Goal: Task Accomplishment & Management: Use online tool/utility

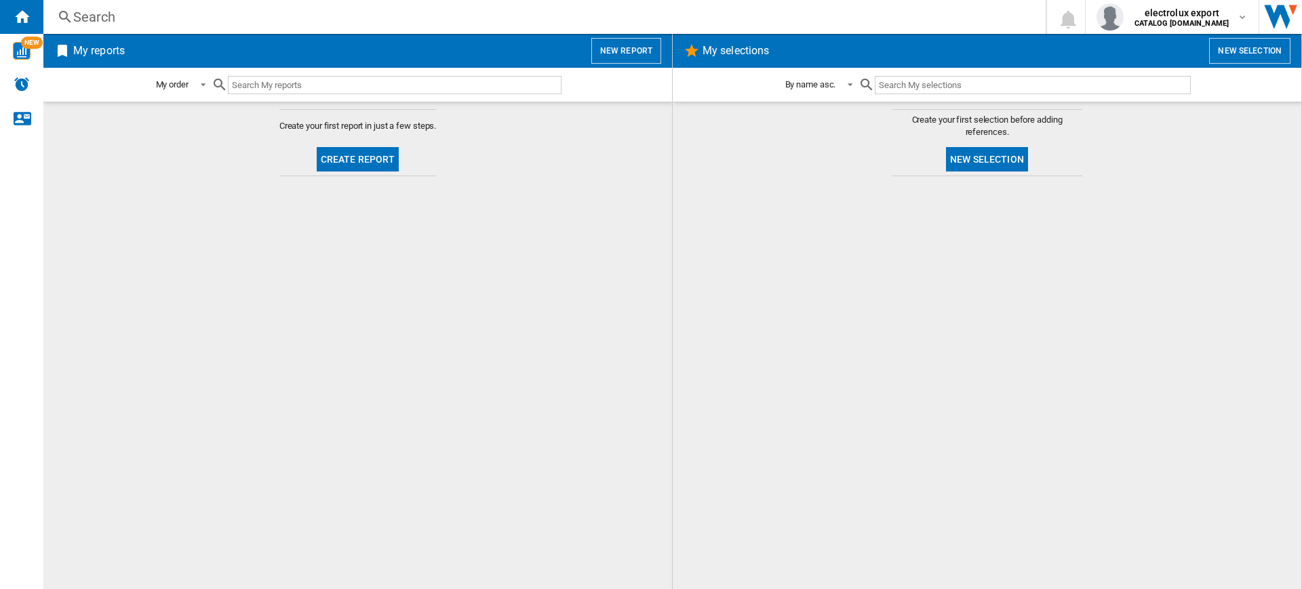
click at [641, 47] on button "New report" at bounding box center [626, 51] width 70 height 26
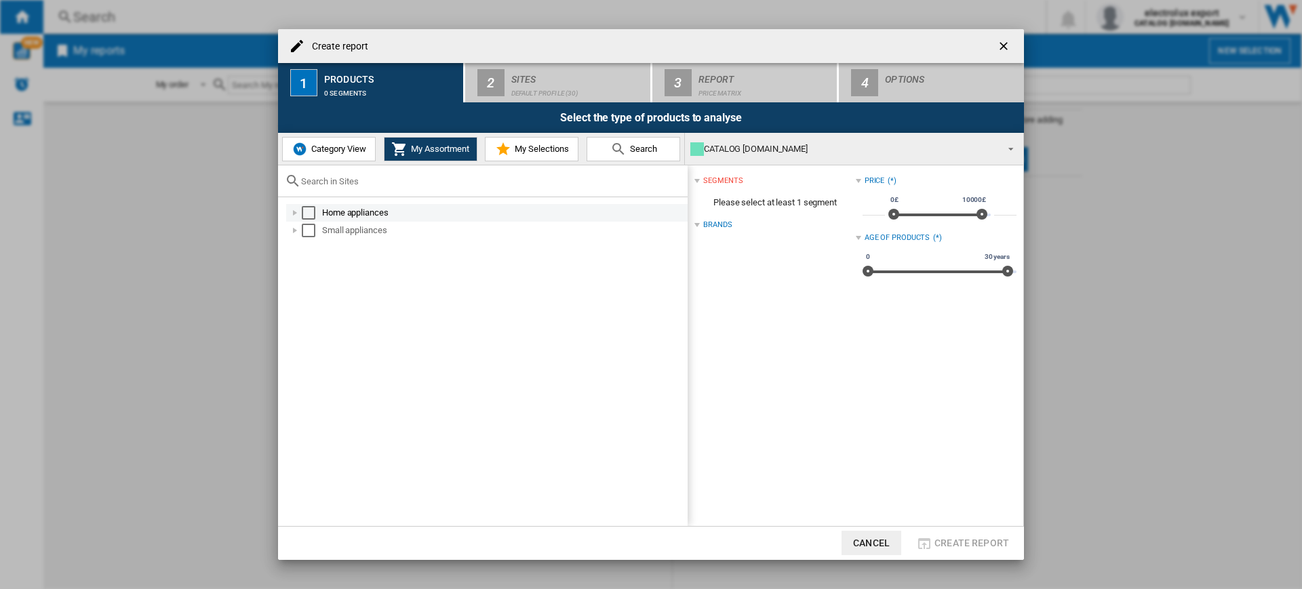
click at [309, 207] on div "Select" at bounding box center [309, 213] width 14 height 14
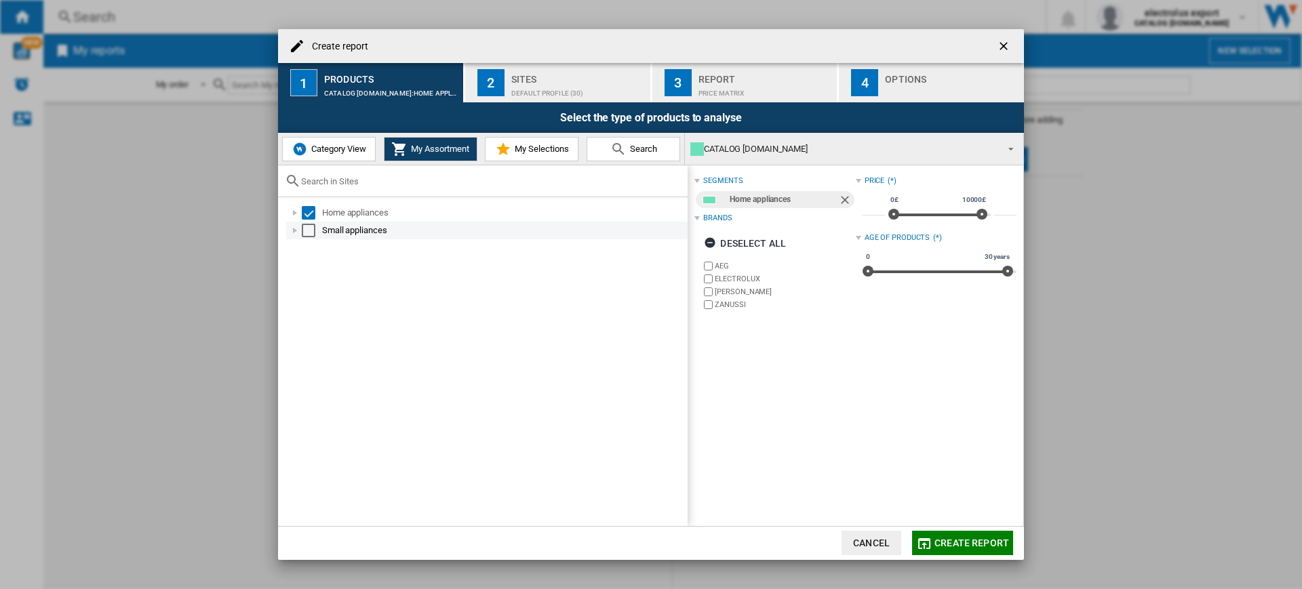
click at [298, 229] on div at bounding box center [295, 231] width 14 height 14
click at [560, 73] on div "Sites" at bounding box center [578, 76] width 134 height 14
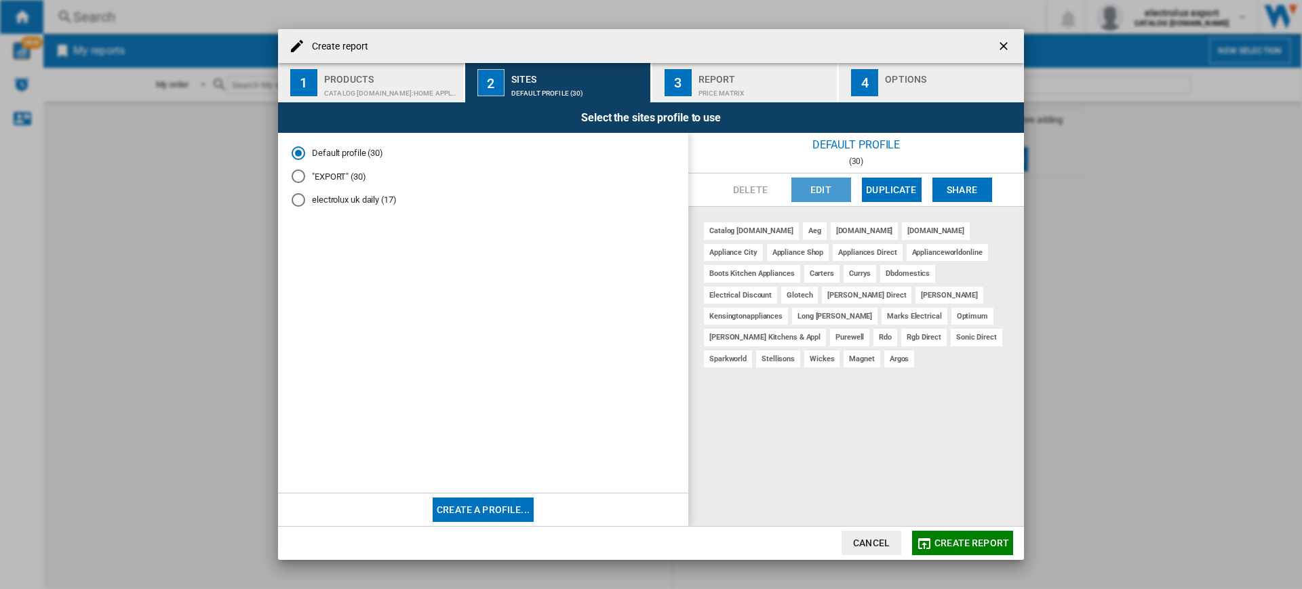
click at [813, 186] on button "Edit" at bounding box center [822, 190] width 60 height 24
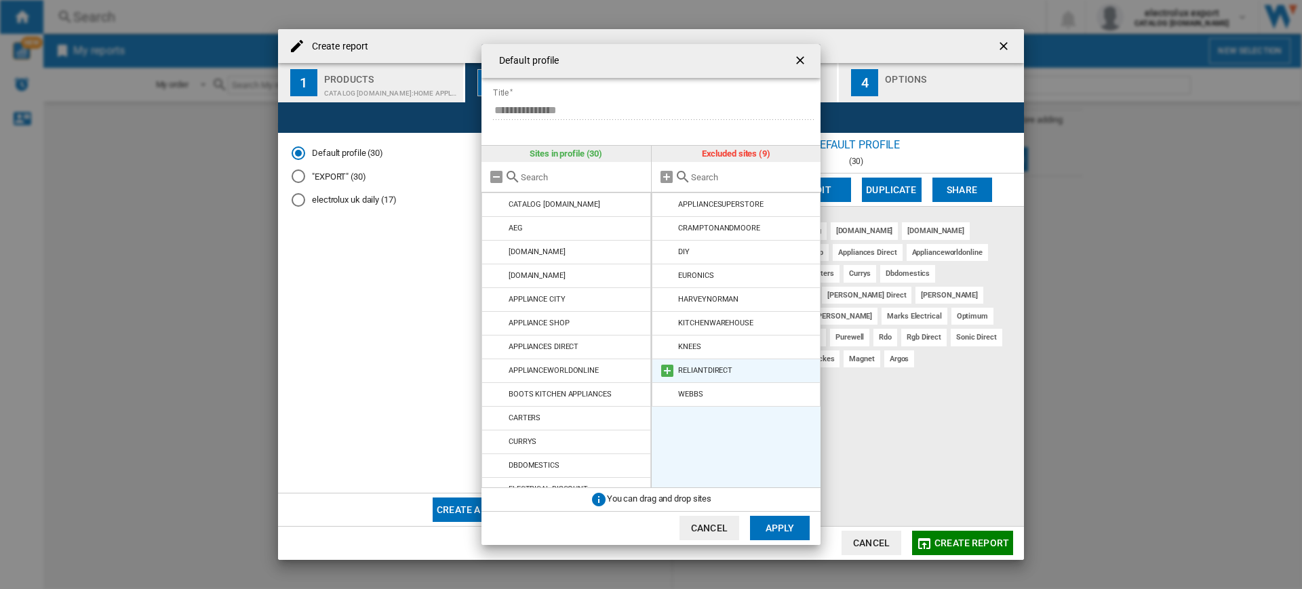
click at [667, 370] on md-icon at bounding box center [667, 371] width 16 height 16
click at [777, 521] on button "Apply" at bounding box center [780, 528] width 60 height 24
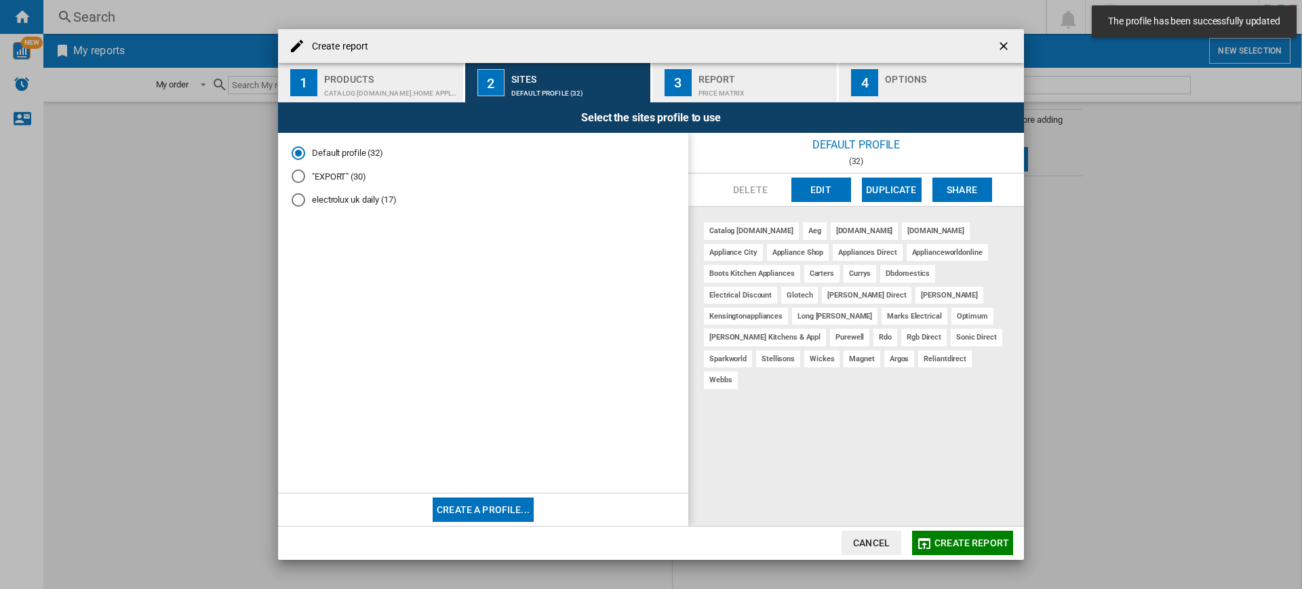
click at [366, 183] on md-radio-group "Default profile (32) "EXPORT" (30) electrolux uk daily (17)" at bounding box center [483, 182] width 383 height 71
click at [359, 179] on md-radio-button ""EXPORT" (30)" at bounding box center [483, 176] width 383 height 13
click at [829, 195] on button "Edit" at bounding box center [822, 190] width 60 height 24
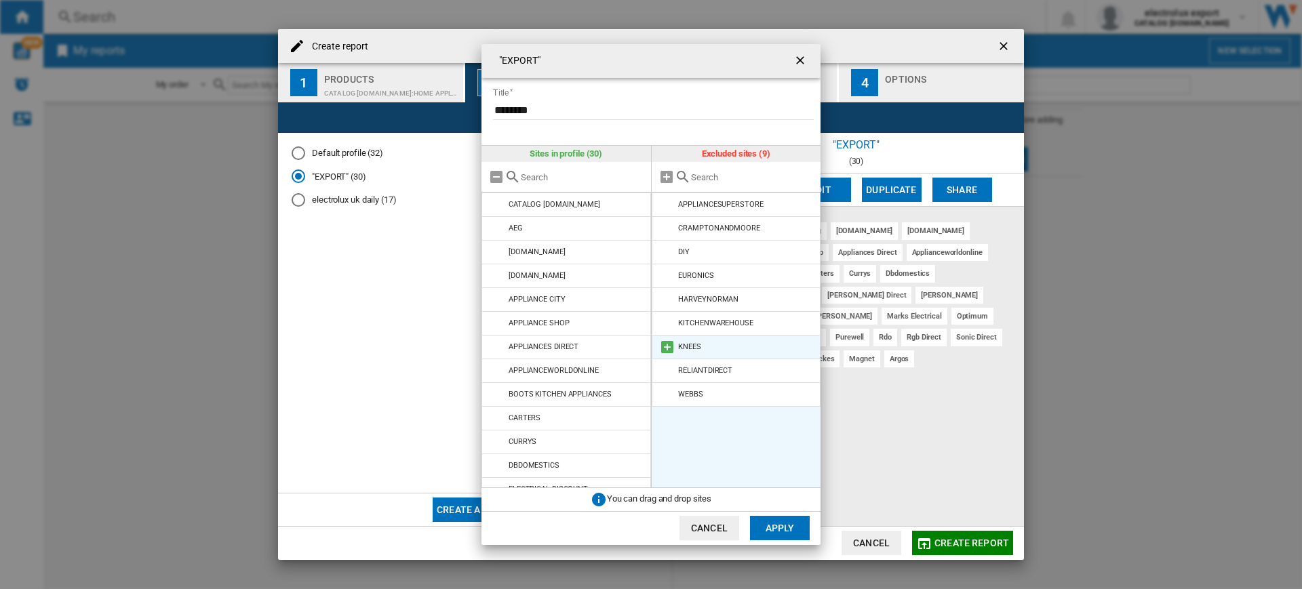
click at [663, 342] on md-icon "{{::title}} {{::getI18NText('BUTTONS.CANCEL')}} ..." at bounding box center [667, 347] width 16 height 16
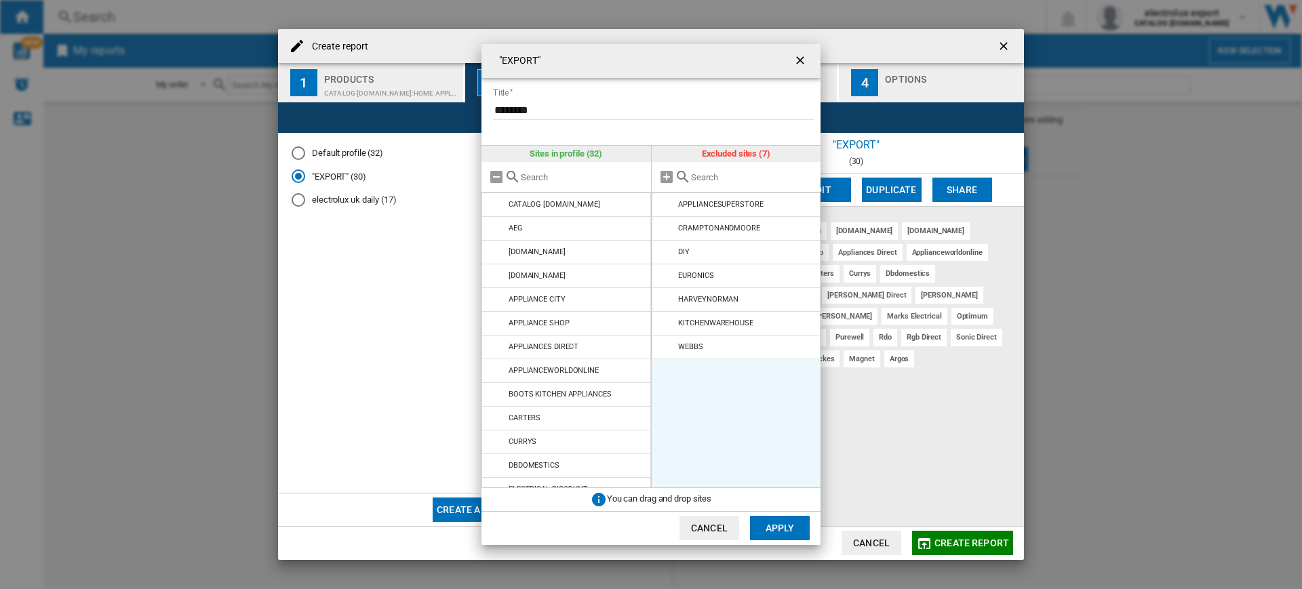
click at [663, 342] on md-icon "{{::title}} {{::getI18NText('BUTTONS.CANCEL')}} ..." at bounding box center [667, 347] width 16 height 16
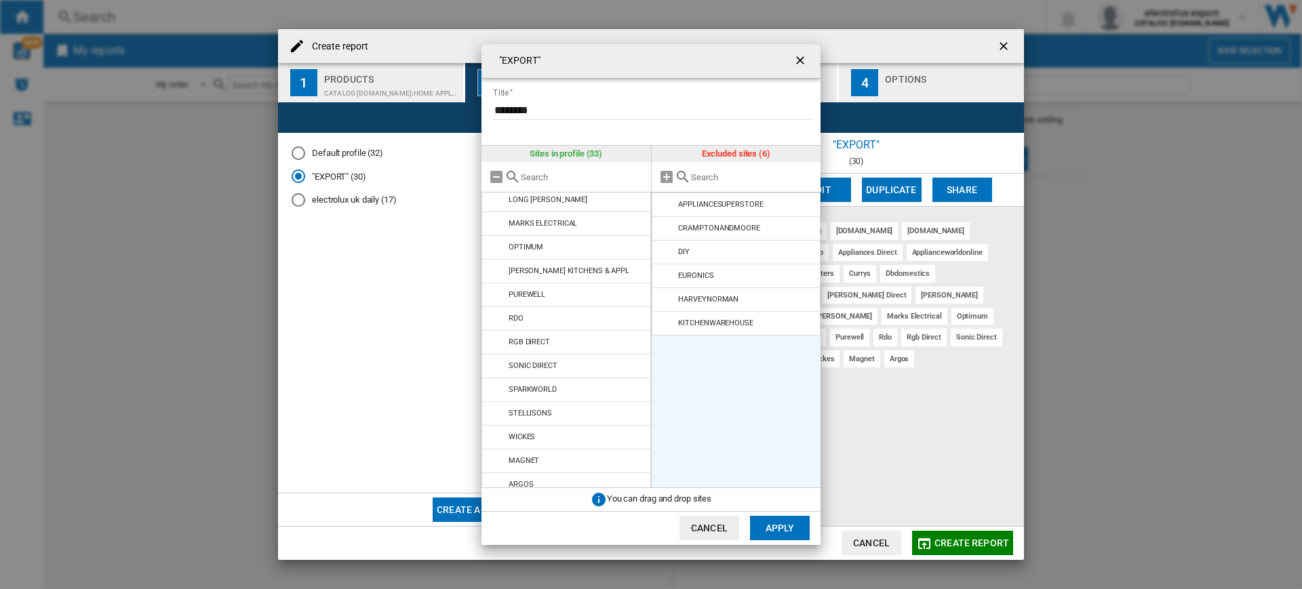
scroll to position [404, 0]
click at [567, 184] on div "{{::title}} {{::getI18NText('BUTTONS.CANCEL')}} ..." at bounding box center [567, 177] width 170 height 31
click at [562, 177] on input "{{::title}} {{::getI18NText('BUTTONS.CANCEL')}} ..." at bounding box center [582, 177] width 123 height 10
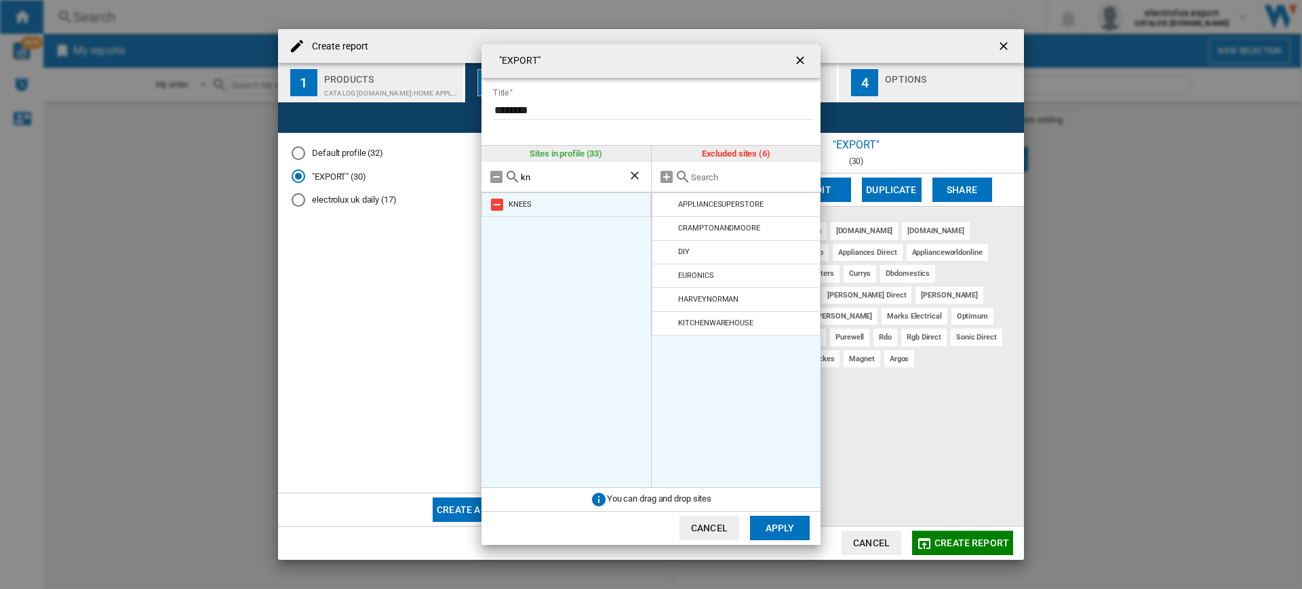
type input "kn"
click at [494, 210] on md-icon "{{::title}} {{::getI18NText('BUTTONS.CANCEL')}} ..." at bounding box center [497, 205] width 16 height 16
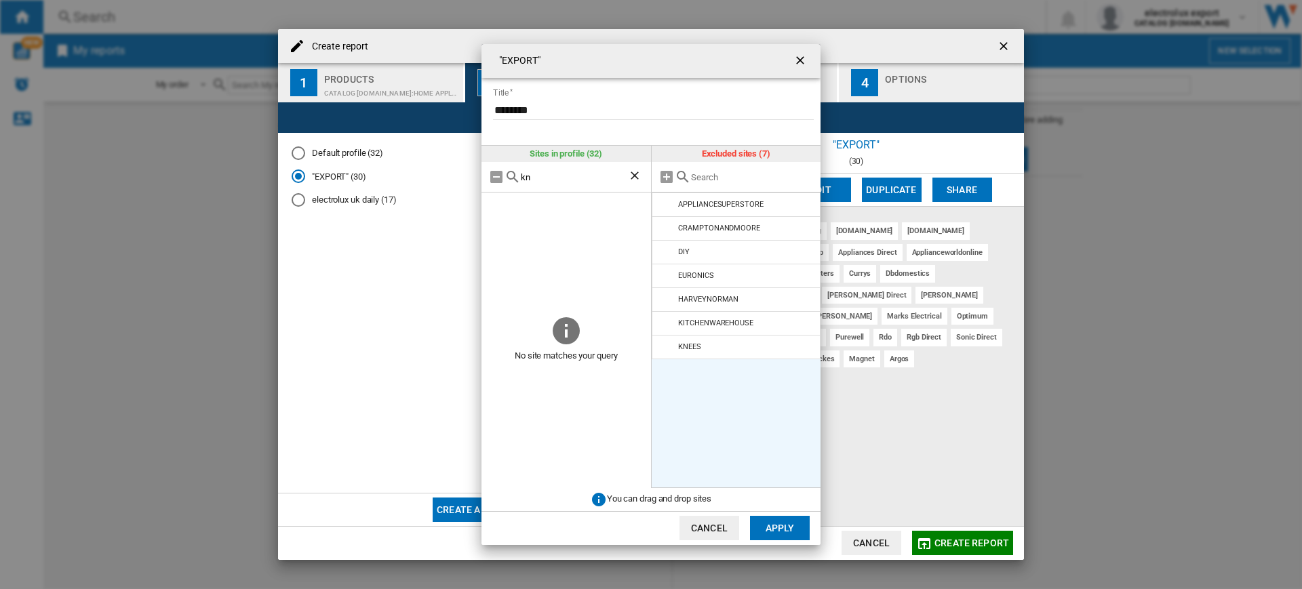
click at [773, 538] on button "Apply" at bounding box center [780, 528] width 60 height 24
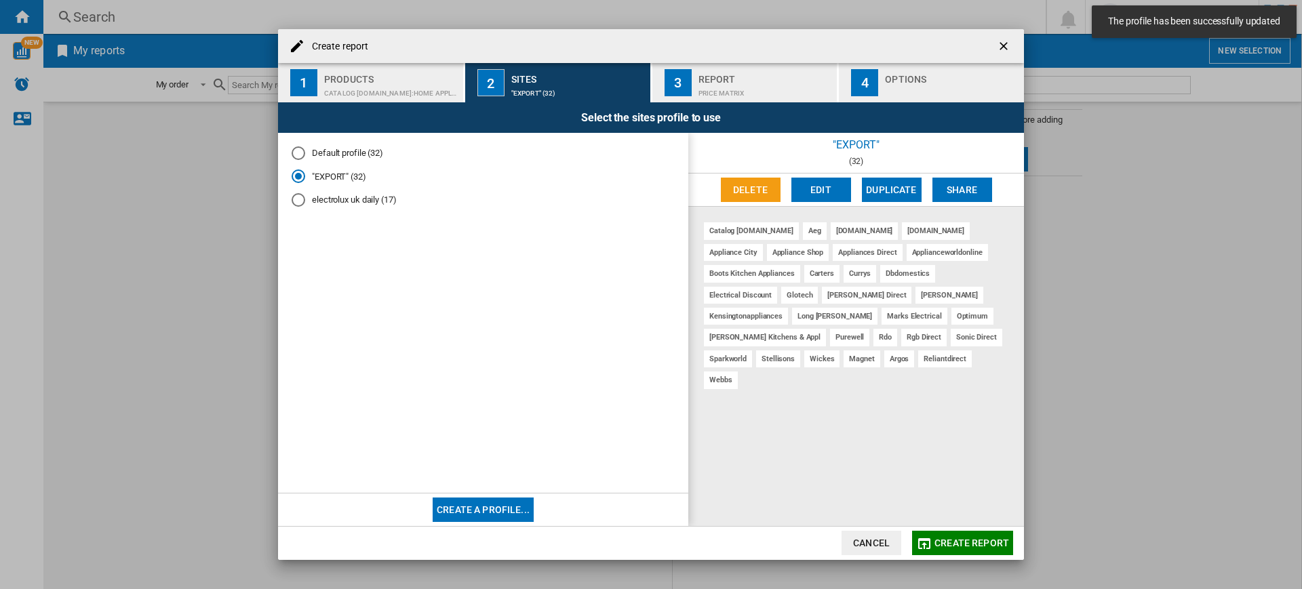
click at [375, 201] on md-radio-button "electrolux uk daily (17)" at bounding box center [483, 200] width 383 height 13
click at [800, 184] on button "Edit" at bounding box center [822, 190] width 60 height 24
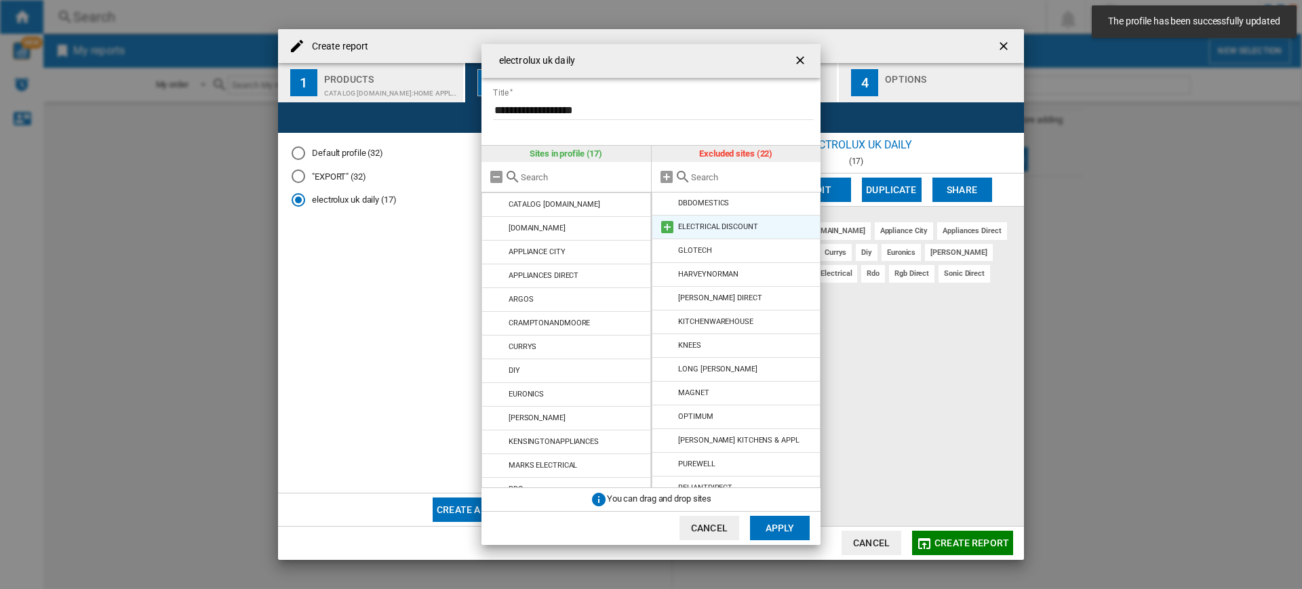
scroll to position [228, 0]
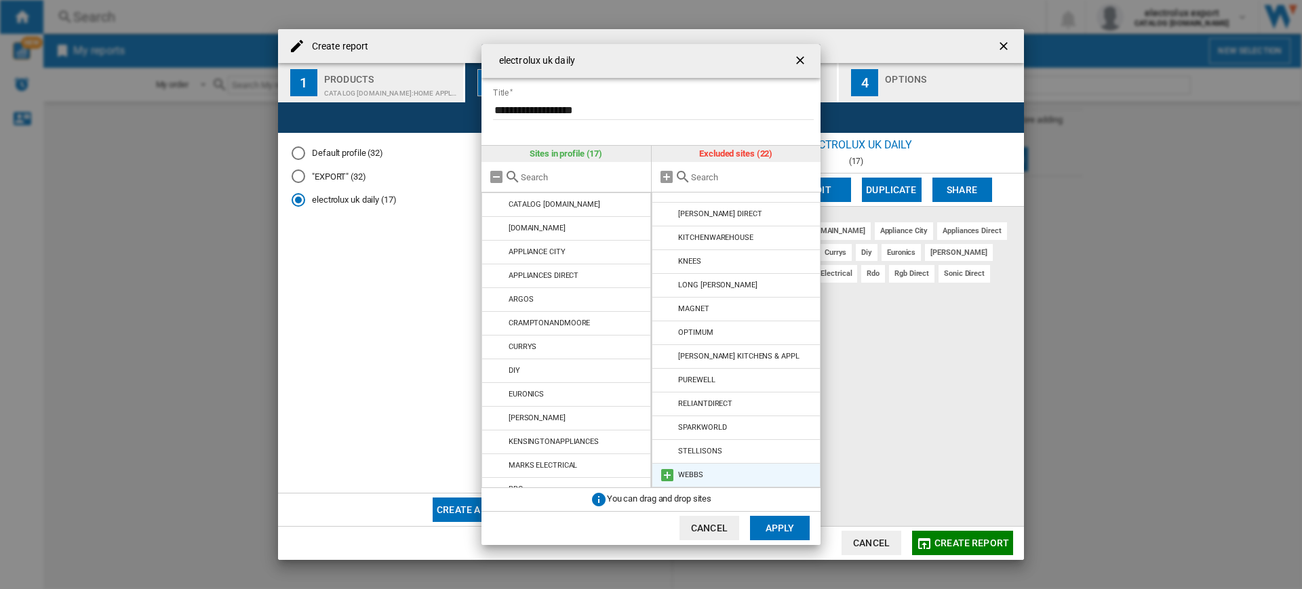
click at [667, 475] on md-icon "{{::title}} {{::getI18NText('BUTTONS.CANCEL')}} ..." at bounding box center [667, 475] width 16 height 16
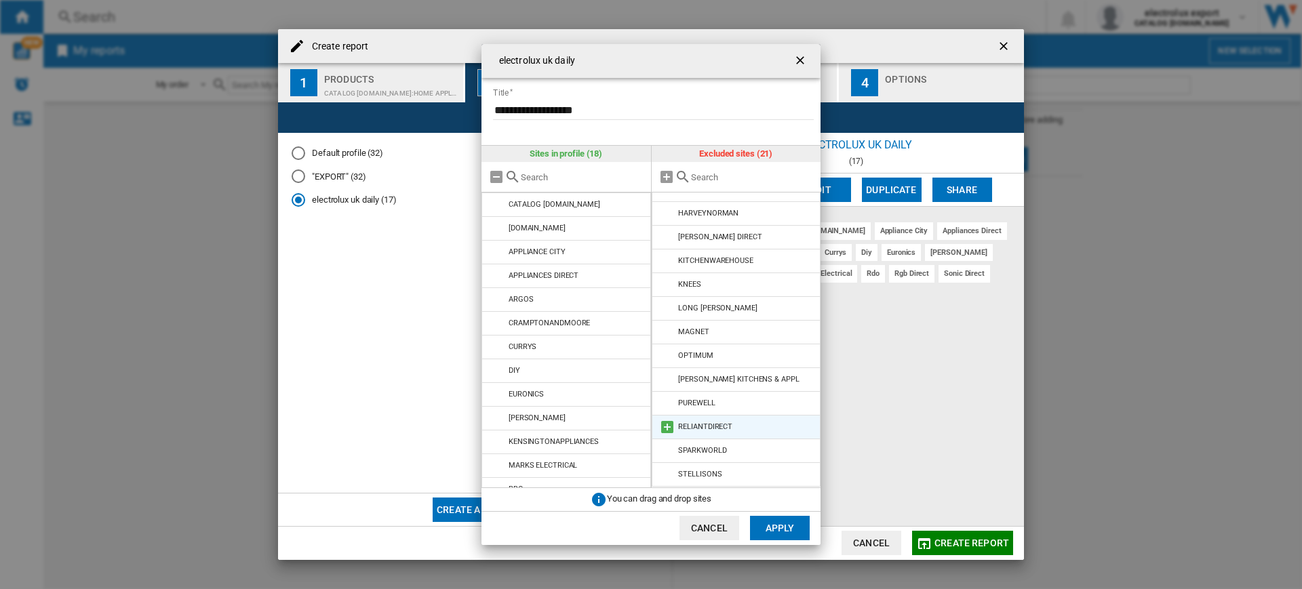
click at [662, 429] on md-icon "{{::title}} {{::getI18NText('BUTTONS.CANCEL')}} ..." at bounding box center [667, 427] width 16 height 16
click at [781, 530] on button "Apply" at bounding box center [780, 528] width 60 height 24
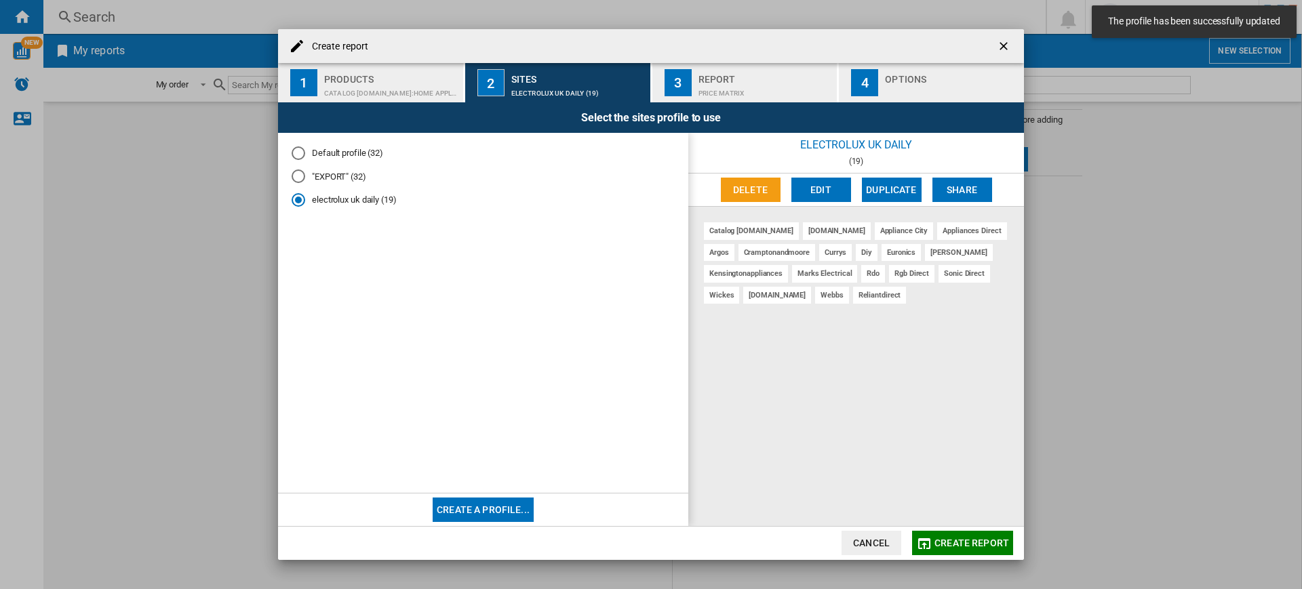
click at [360, 176] on md-radio-button ""EXPORT" (32)" at bounding box center [483, 176] width 383 height 13
click at [355, 153] on md-radio-button "Default profile (32)" at bounding box center [483, 153] width 383 height 13
